Goal: Obtain resource: Obtain resource

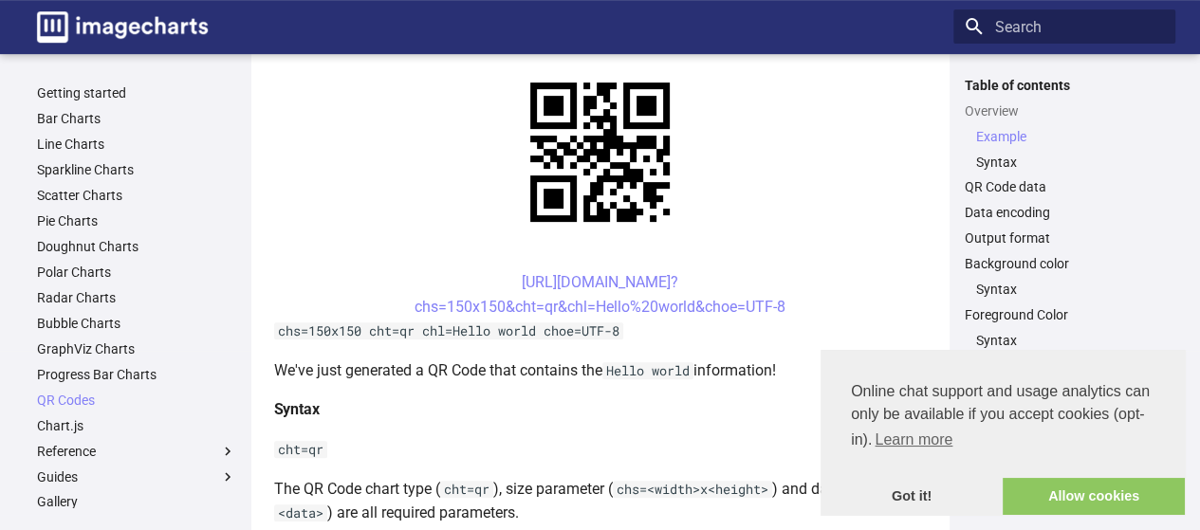
scroll to position [474, 0]
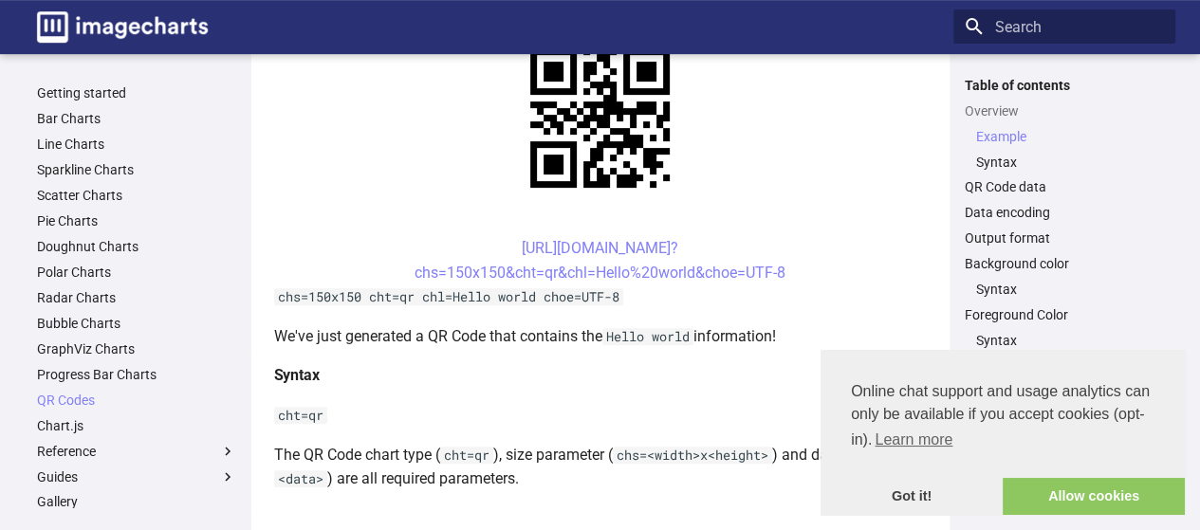
drag, startPoint x: 345, startPoint y: 244, endPoint x: 794, endPoint y: 271, distance: 449.4
click at [794, 271] on center "[URL][DOMAIN_NAME]? chs=150x150&cht=qr&chl=Hello%20world&choe=UTF-8" at bounding box center [600, 260] width 652 height 48
copy link "[URL][DOMAIN_NAME]? chs=150x150&cht=qr&chl=Hello%20world&choe=UTF-8"
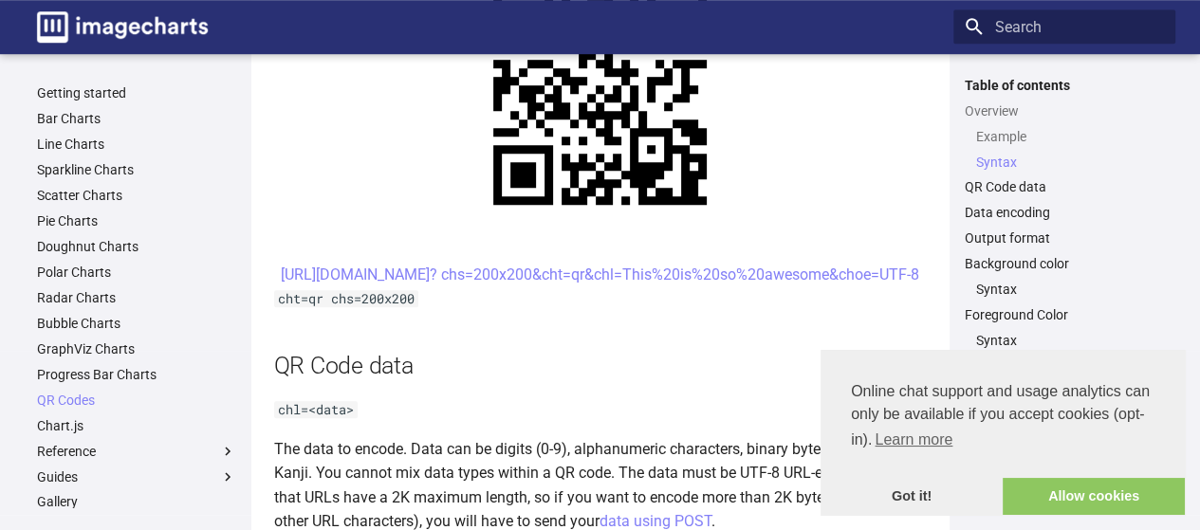
scroll to position [1043, 0]
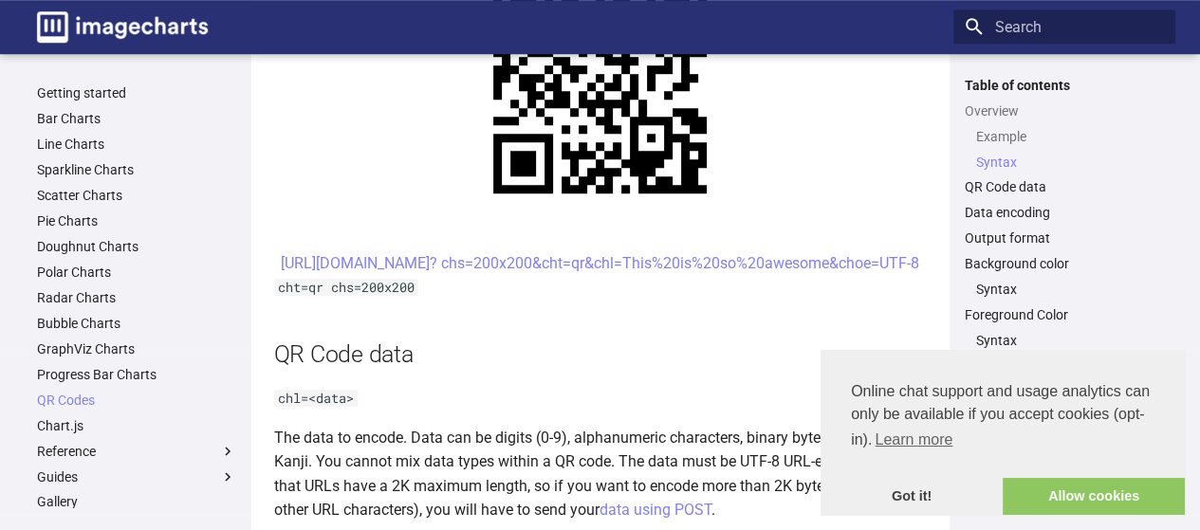
drag, startPoint x: 410, startPoint y: 266, endPoint x: 846, endPoint y: 291, distance: 437.0
click at [846, 276] on center "[URL][DOMAIN_NAME]? chs=200x200&cht=qr&chl=This%20is%20so%20awesome&choe=UTF-8" at bounding box center [600, 263] width 652 height 25
copy link "[URL][DOMAIN_NAME]? chs=200x200&cht=qr&chl=This%20is%20so%20awesome&choe=UTF-8"
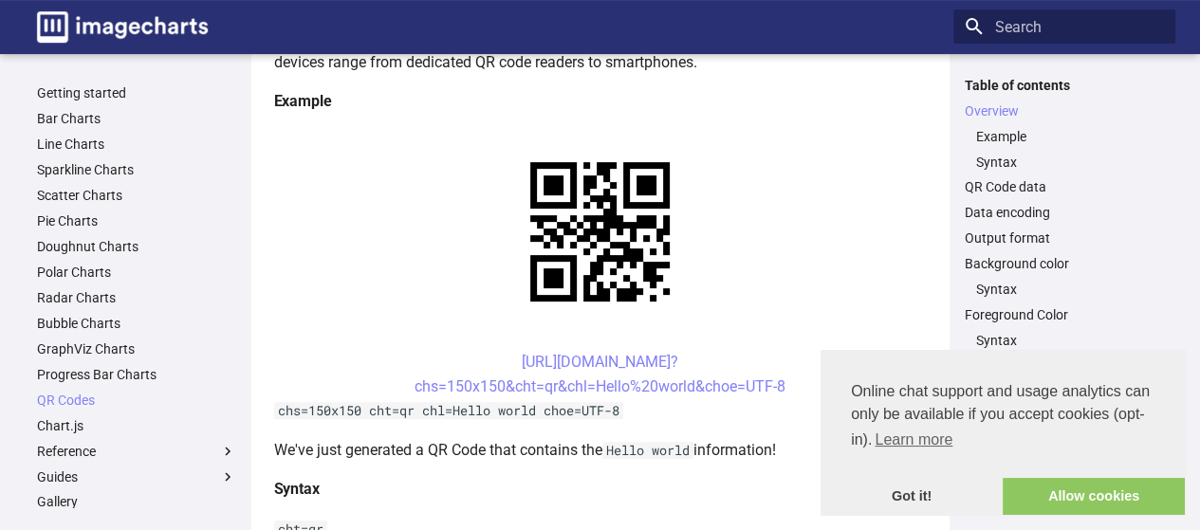
scroll to position [474, 0]
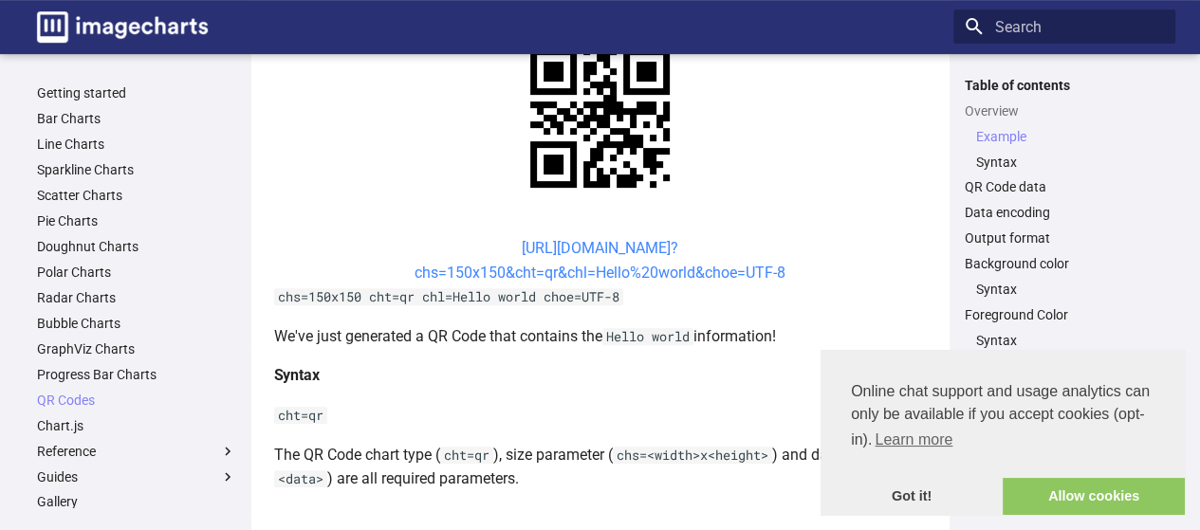
click at [679, 253] on link "[URL][DOMAIN_NAME]? chs=150x150&cht=qr&chl=Hello%20world&choe=UTF-8" at bounding box center [599, 260] width 371 height 43
drag, startPoint x: 482, startPoint y: 245, endPoint x: 810, endPoint y: 278, distance: 329.8
click at [810, 278] on center "[URL][DOMAIN_NAME]? chs=150x150&cht=qr&chl=Hello%20world&choe=UTF-8" at bounding box center [600, 260] width 652 height 48
copy link "[URL][DOMAIN_NAME]? chs=150x150&cht=qr&chl=Hello%20world&choe=UTF-8"
click at [687, 263] on link "[URL][DOMAIN_NAME]? chs=150x150&cht=qr&chl=Hello%20world&choe=UTF-8" at bounding box center [599, 260] width 371 height 43
